Goal: Use online tool/utility: Utilize a website feature to perform a specific function

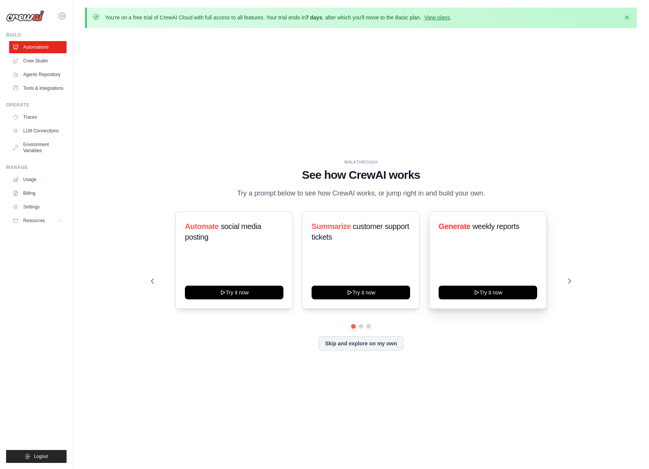
click at [524, 299] on button "Try it now" at bounding box center [488, 293] width 99 height 14
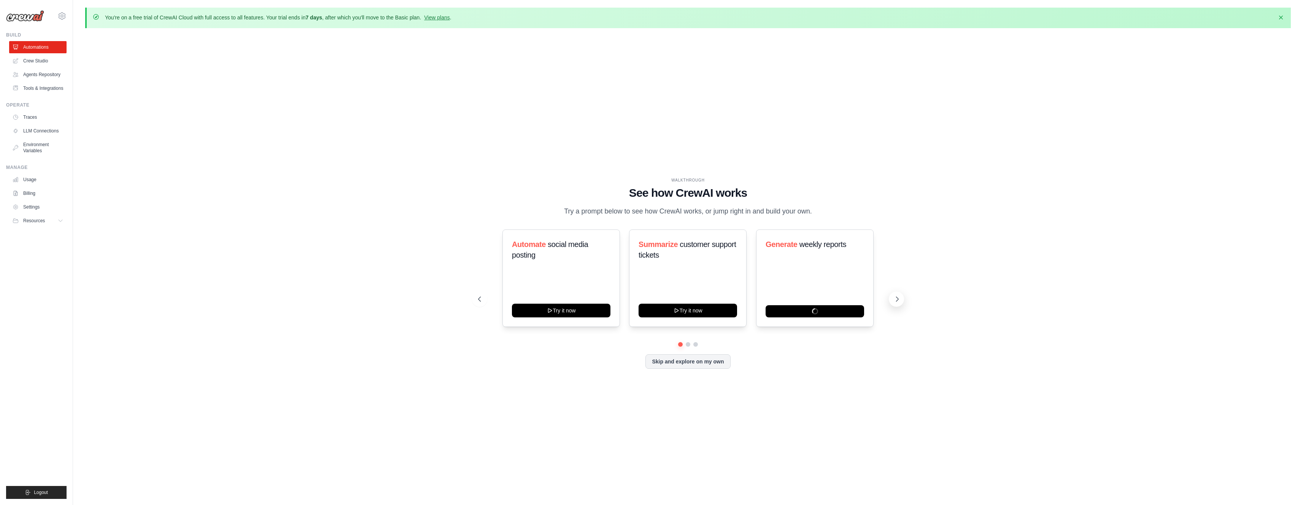
click at [649, 299] on icon at bounding box center [898, 299] width 8 height 8
click at [649, 297] on icon at bounding box center [898, 299] width 8 height 8
click at [44, 62] on link "Crew Studio" at bounding box center [38, 61] width 57 height 12
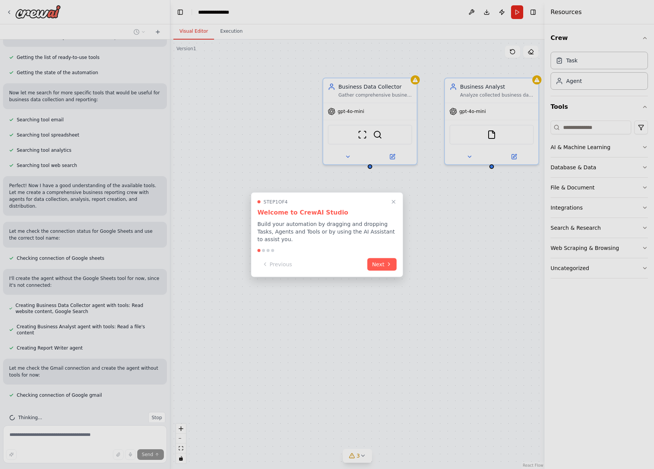
scroll to position [110, 0]
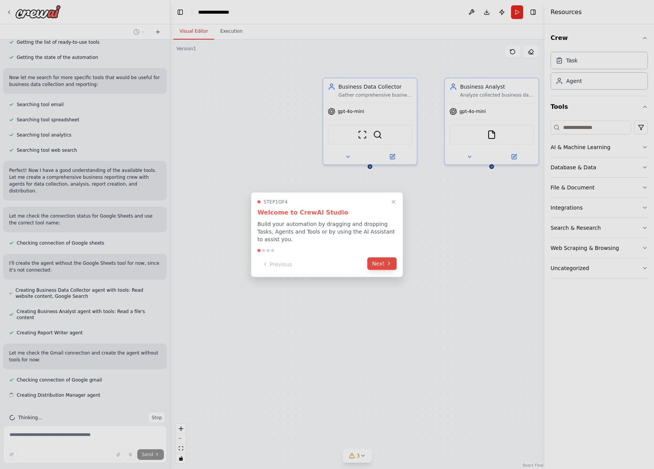
click at [388, 266] on icon at bounding box center [389, 264] width 6 height 6
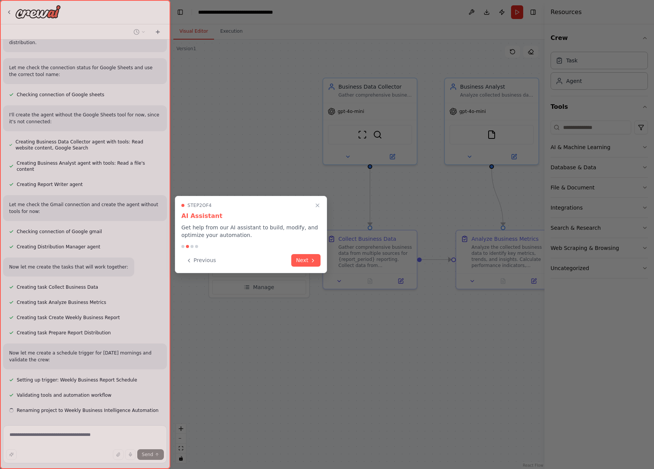
scroll to position [274, 0]
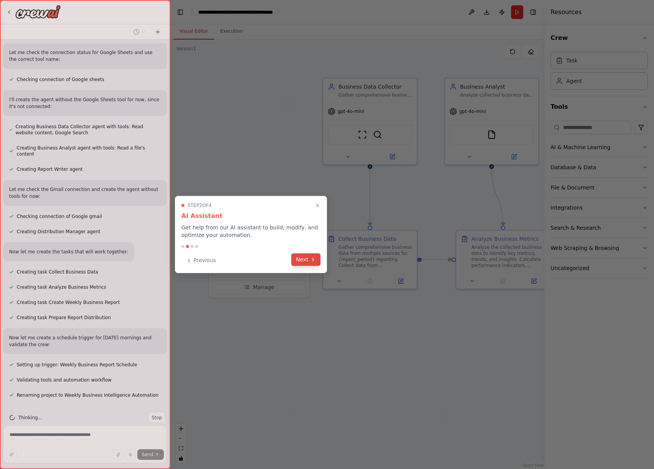
click at [304, 258] on button "Next" at bounding box center [305, 259] width 29 height 13
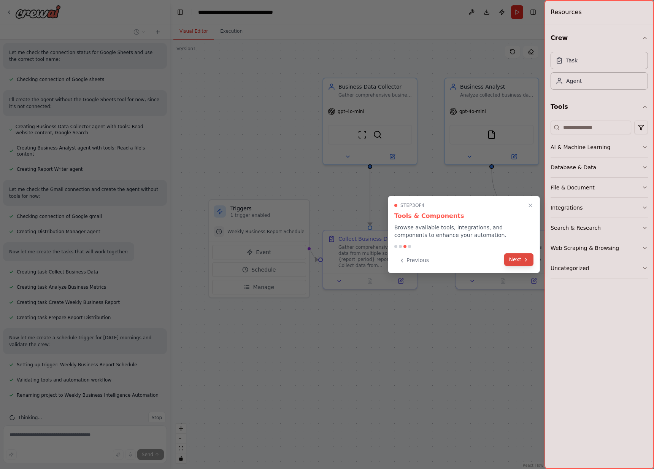
click at [515, 258] on button "Next" at bounding box center [518, 259] width 29 height 13
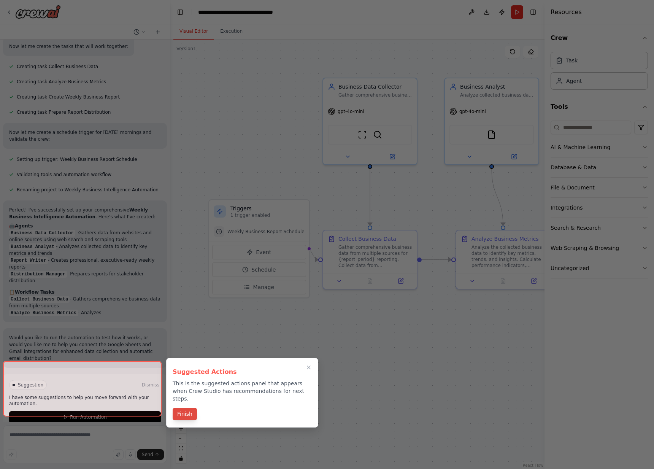
click at [188, 409] on button "Finish" at bounding box center [185, 414] width 24 height 13
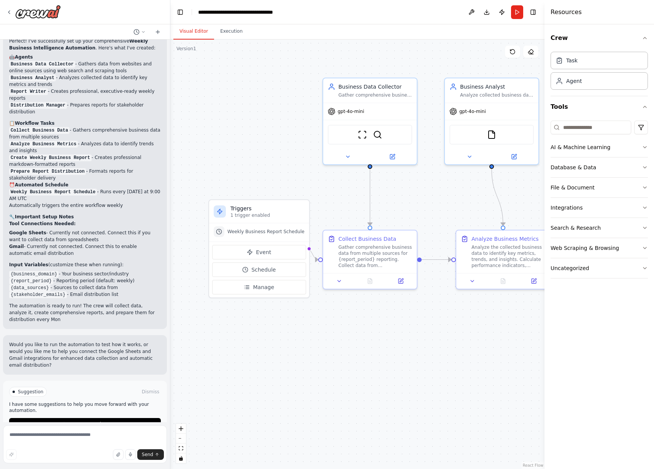
scroll to position [655, 0]
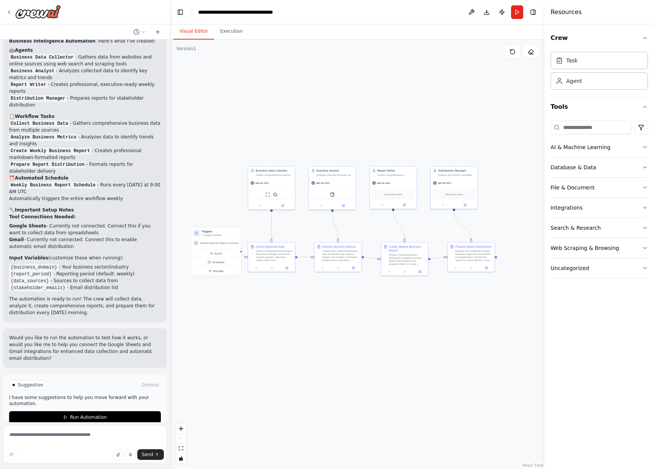
drag, startPoint x: 445, startPoint y: 251, endPoint x: 332, endPoint y: 299, distance: 123.1
click at [332, 299] on div ".deletable-edge-delete-btn { width: 20px; height: 20px; border: 0px solid #ffff…" at bounding box center [357, 254] width 374 height 429
click at [105, 411] on button "Run Automation" at bounding box center [85, 417] width 152 height 12
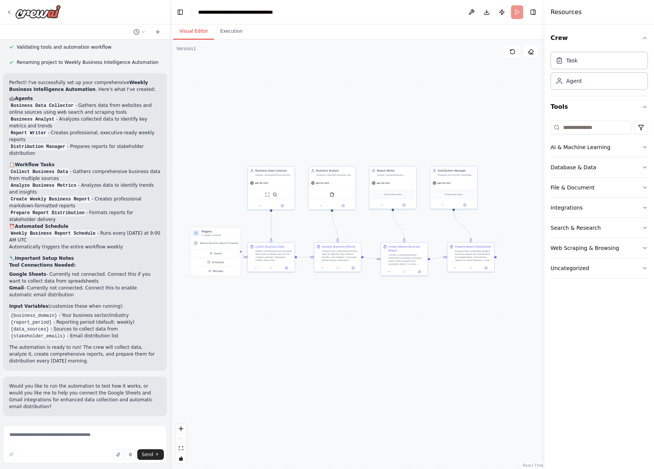
scroll to position [593, 0]
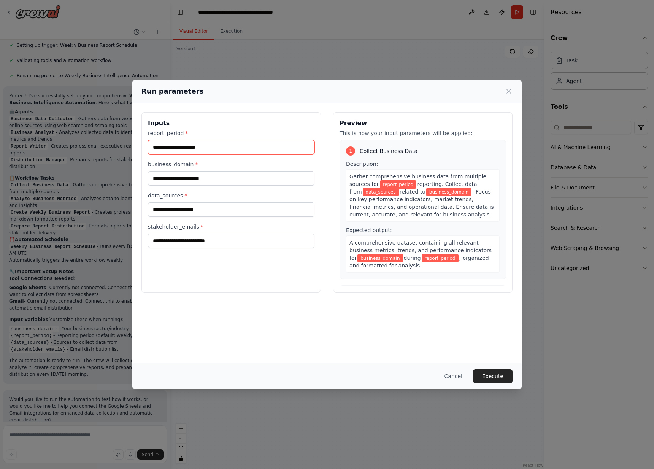
click at [223, 149] on input "report_period *" at bounding box center [231, 147] width 167 height 14
type input "*"
click at [506, 92] on icon at bounding box center [509, 91] width 8 height 8
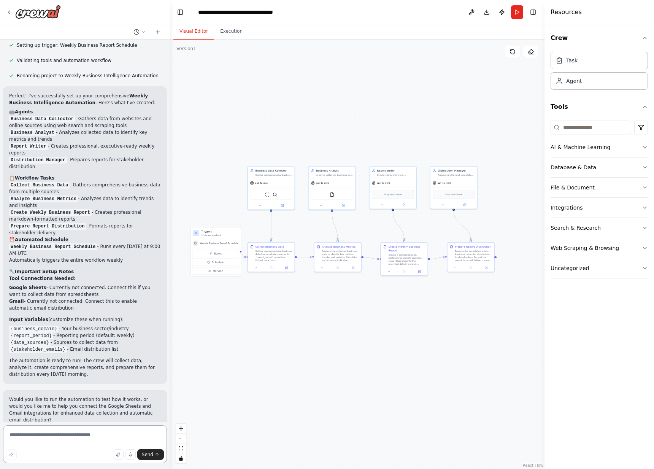
click at [43, 434] on textarea at bounding box center [85, 444] width 164 height 38
type textarea "**********"
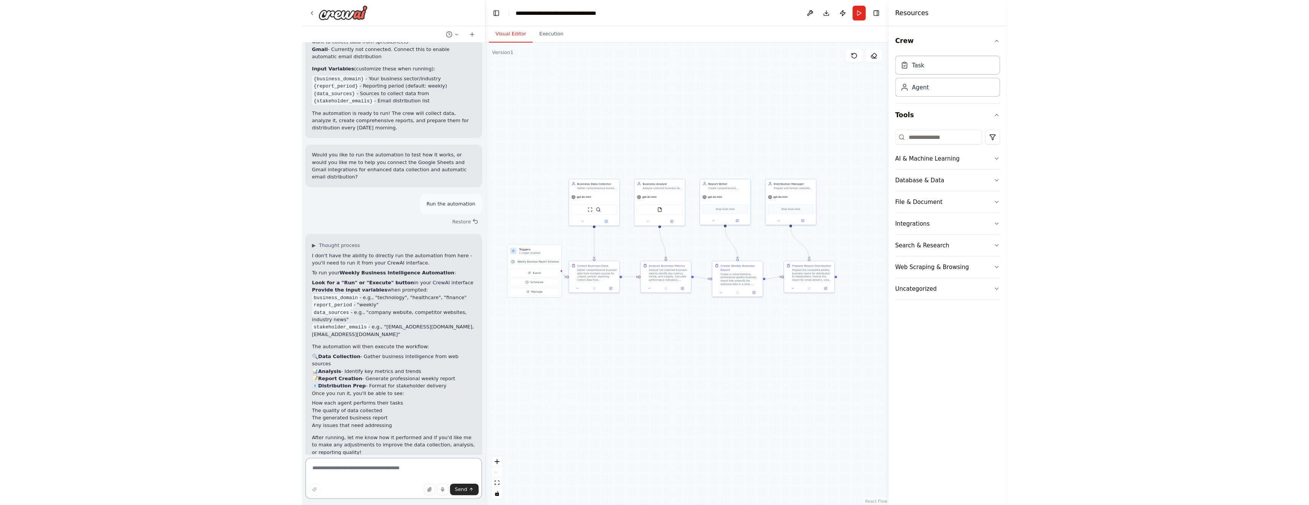
scroll to position [813, 0]
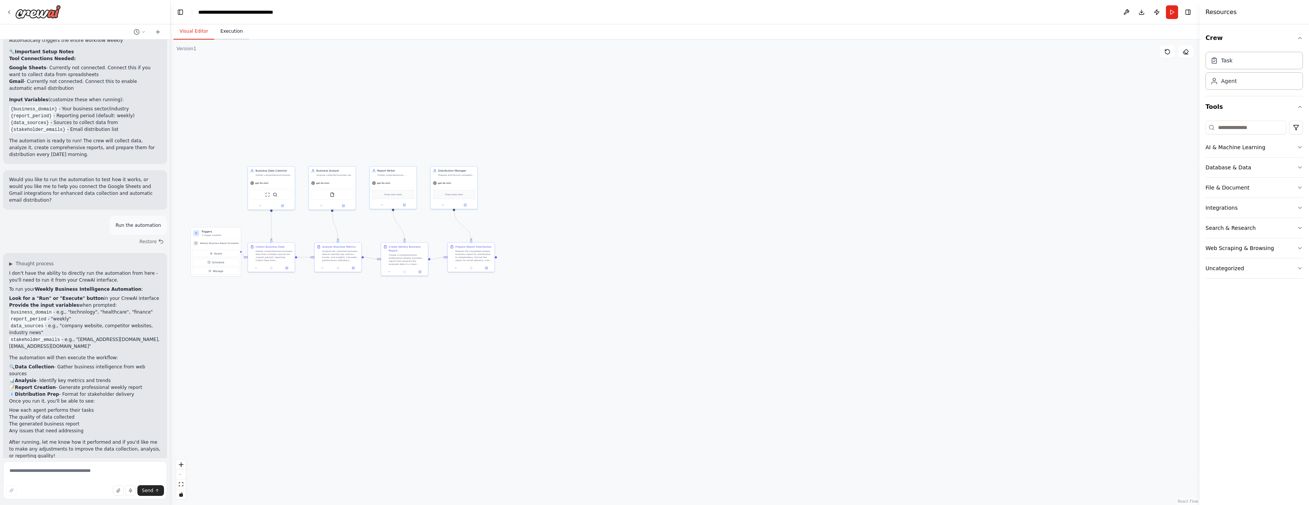
click at [233, 34] on button "Execution" at bounding box center [231, 32] width 35 height 16
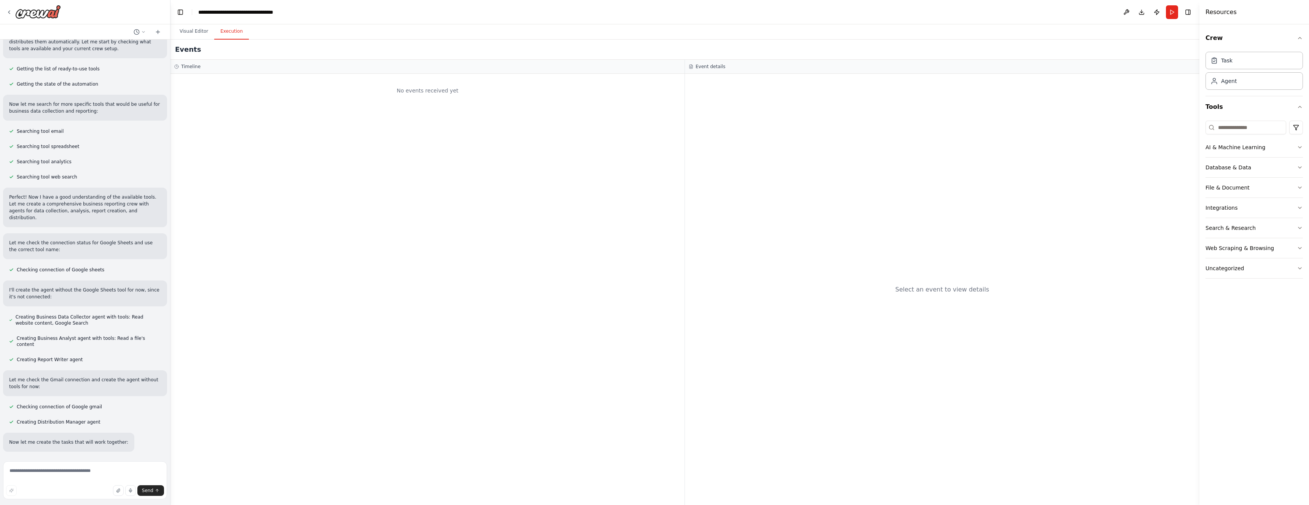
scroll to position [0, 0]
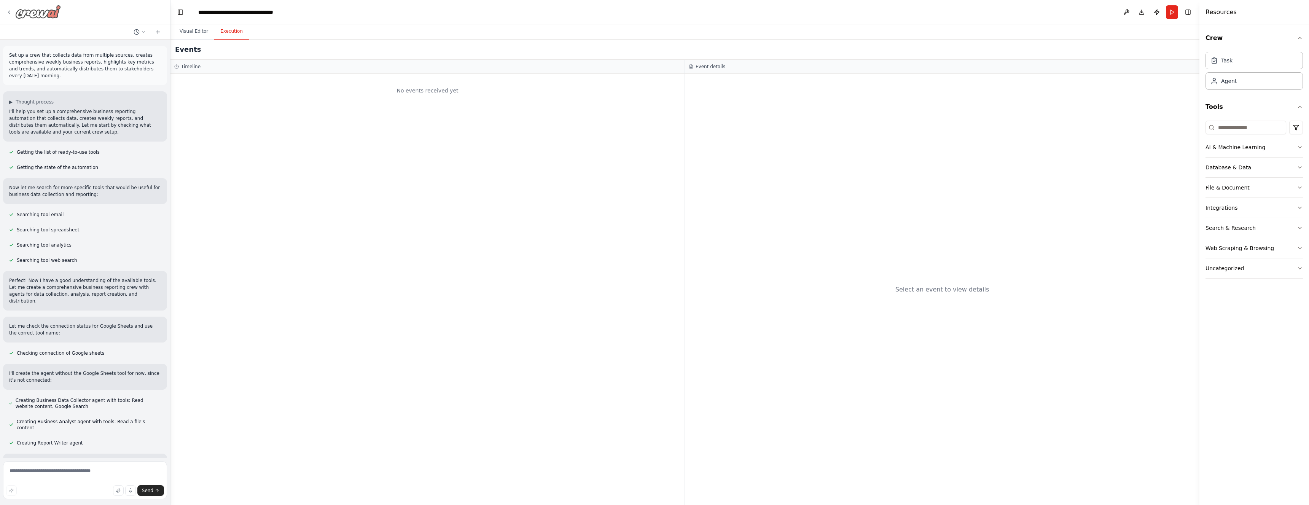
click at [11, 13] on icon at bounding box center [9, 12] width 6 height 6
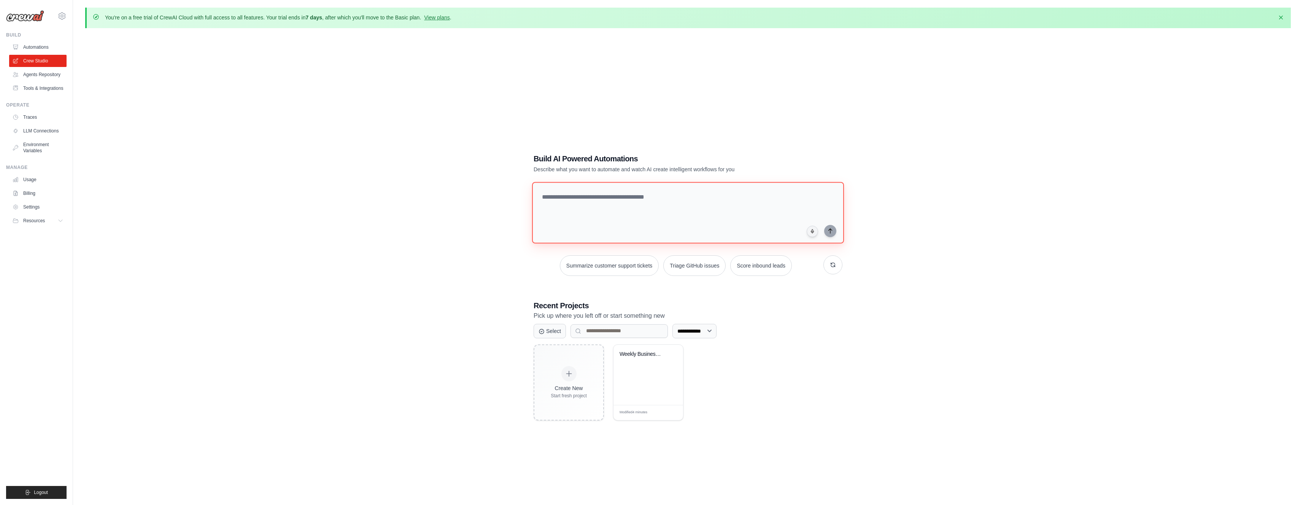
click at [605, 207] on textarea at bounding box center [688, 213] width 312 height 62
type textarea "**********"
